Goal: Information Seeking & Learning: Learn about a topic

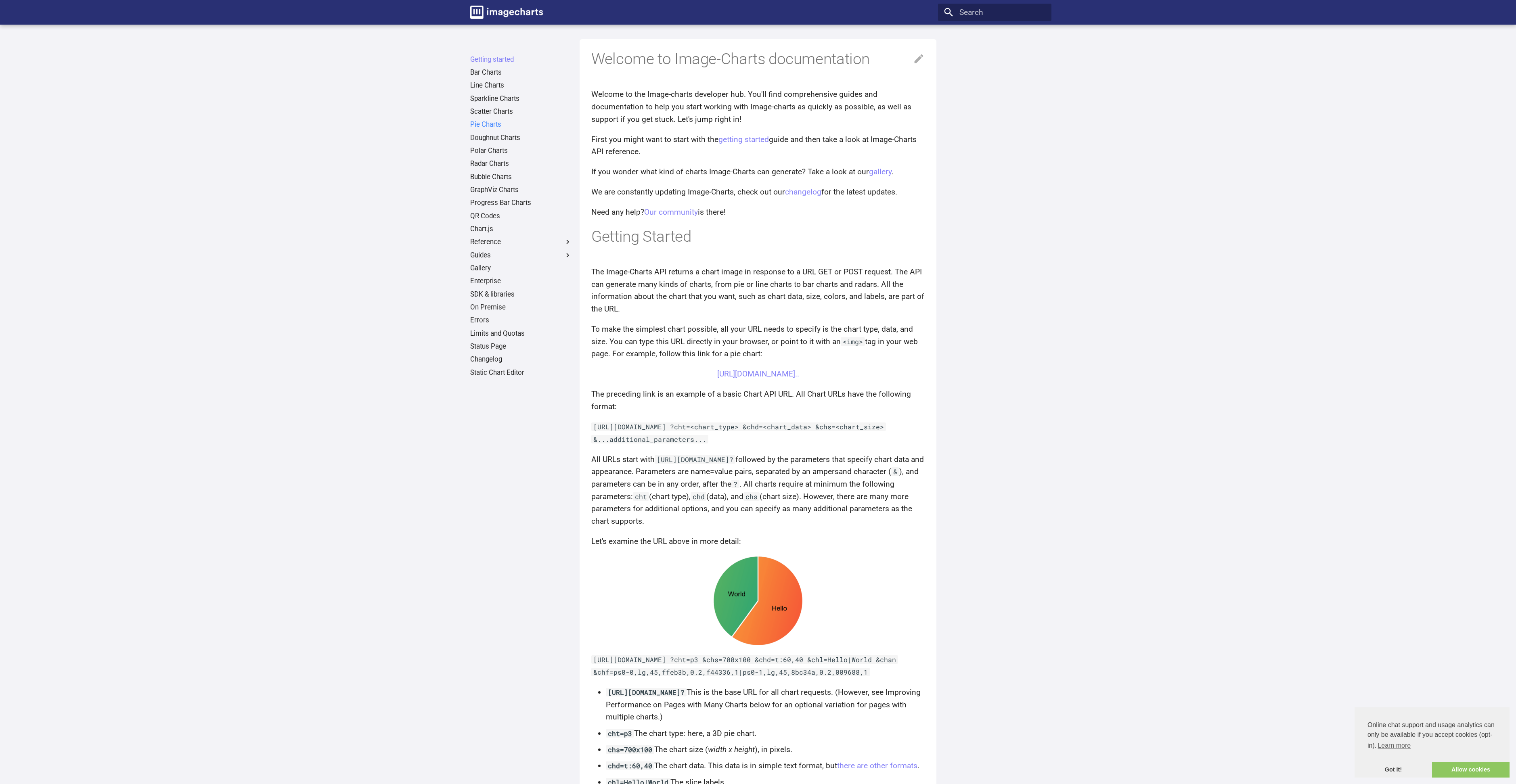
click at [487, 126] on link "Pie Charts" at bounding box center [521, 125] width 102 height 9
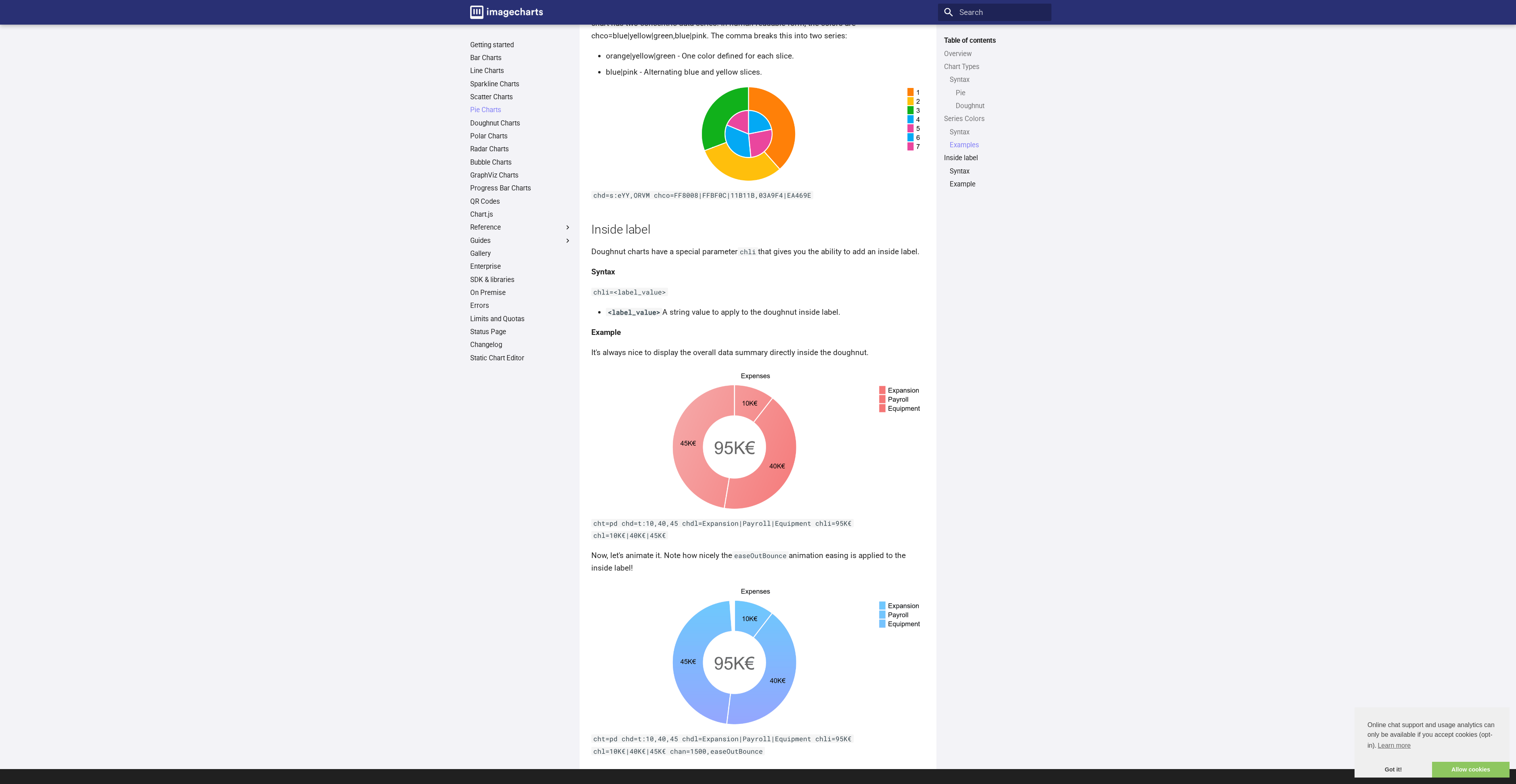
scroll to position [2327, 0]
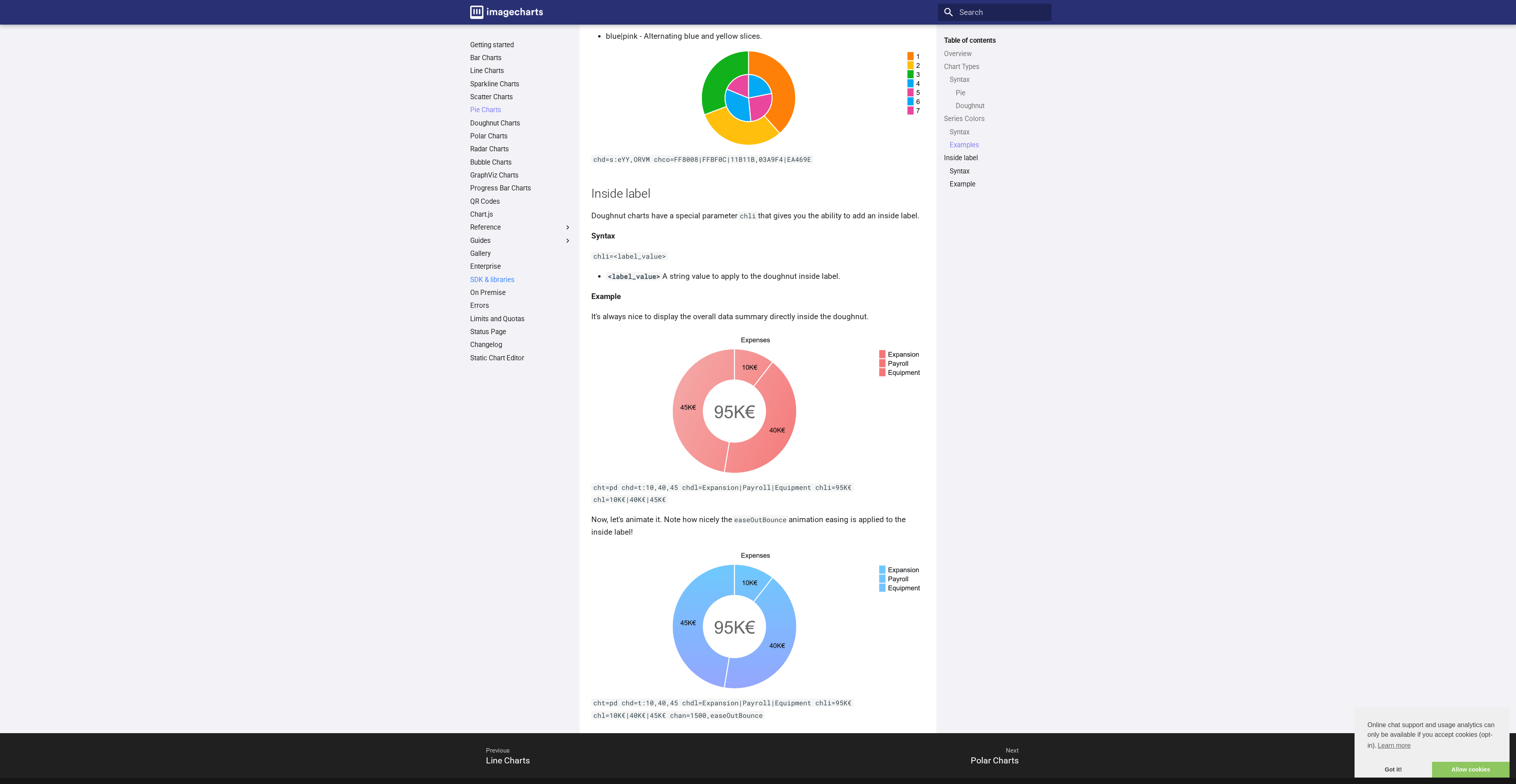
click at [494, 282] on link "SDK & libraries" at bounding box center [521, 279] width 102 height 9
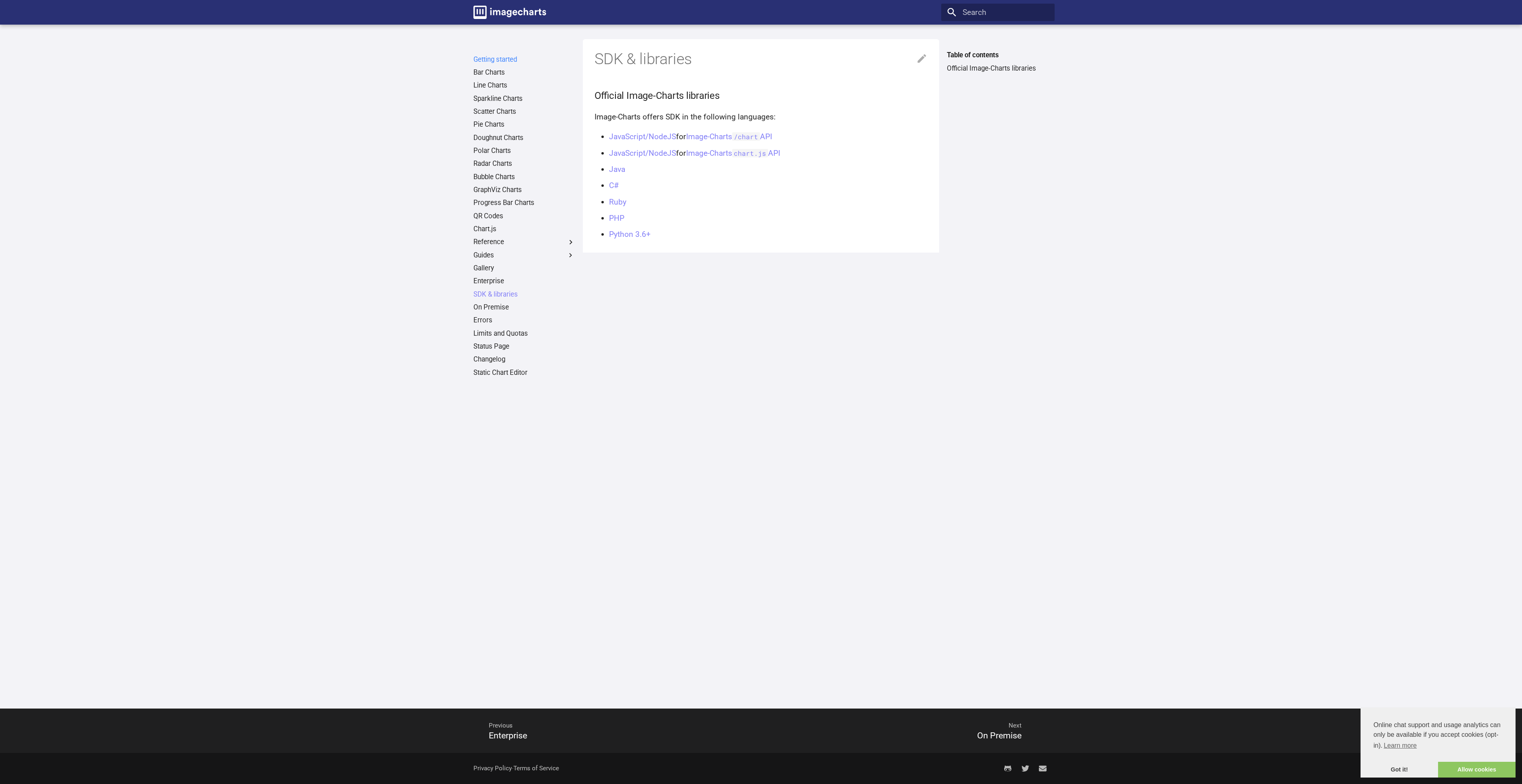
click at [504, 59] on link "Getting started" at bounding box center [524, 60] width 102 height 9
